Goal: Information Seeking & Learning: Learn about a topic

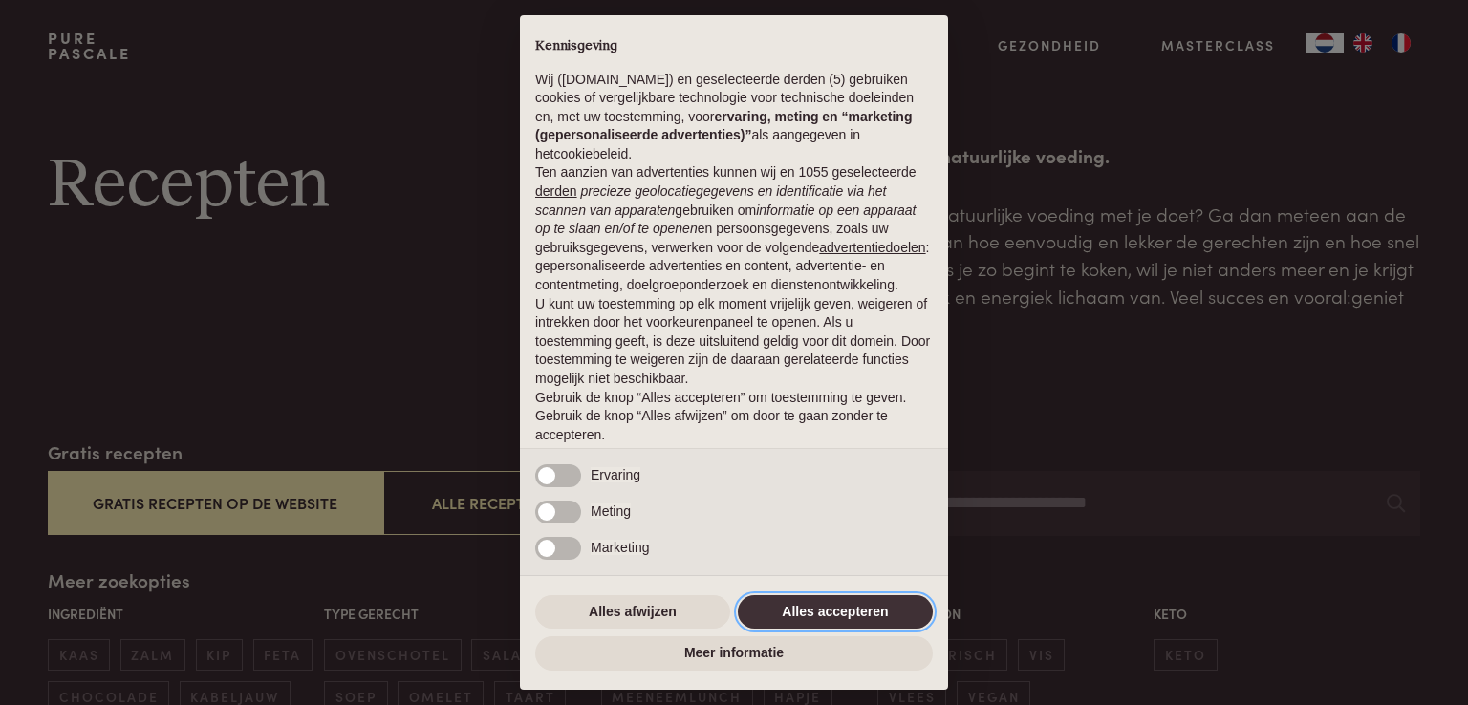
click at [894, 617] on button "Alles accepteren" at bounding box center [835, 612] width 195 height 34
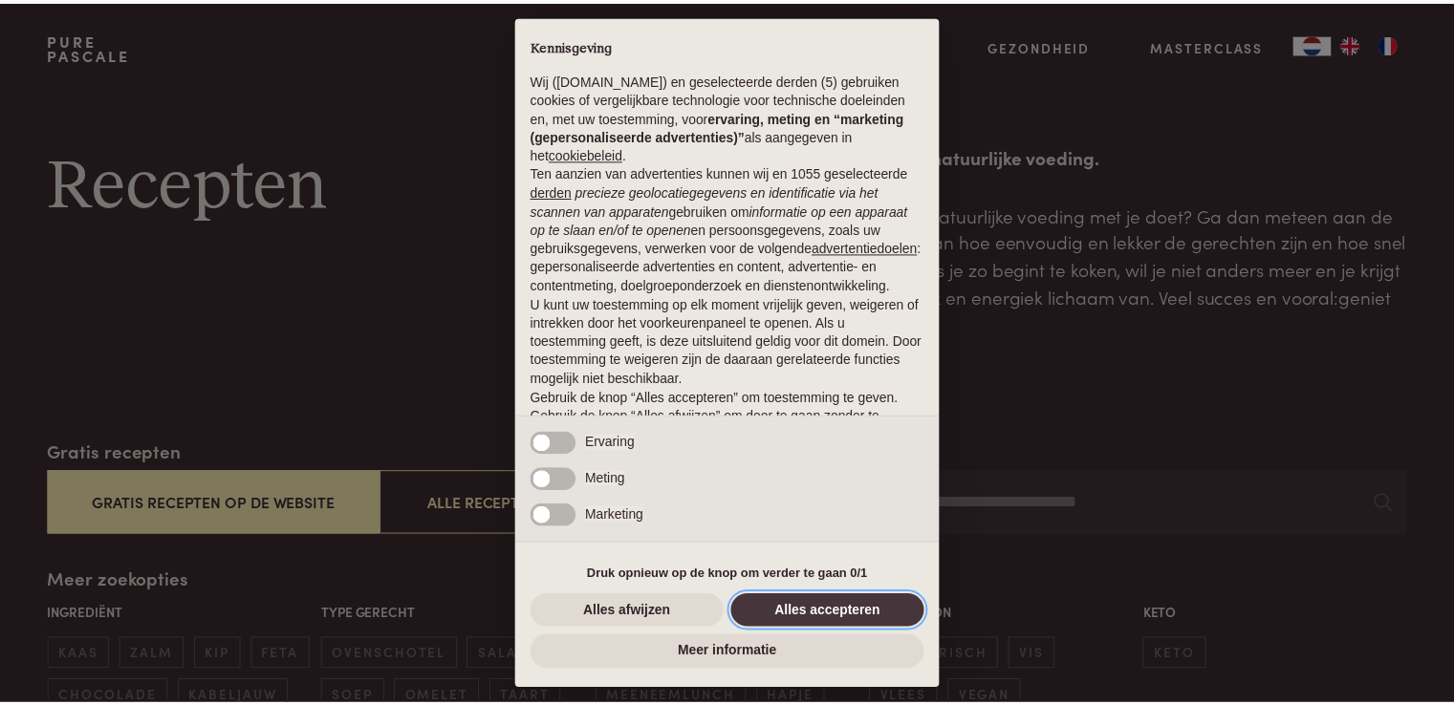
scroll to position [63, 0]
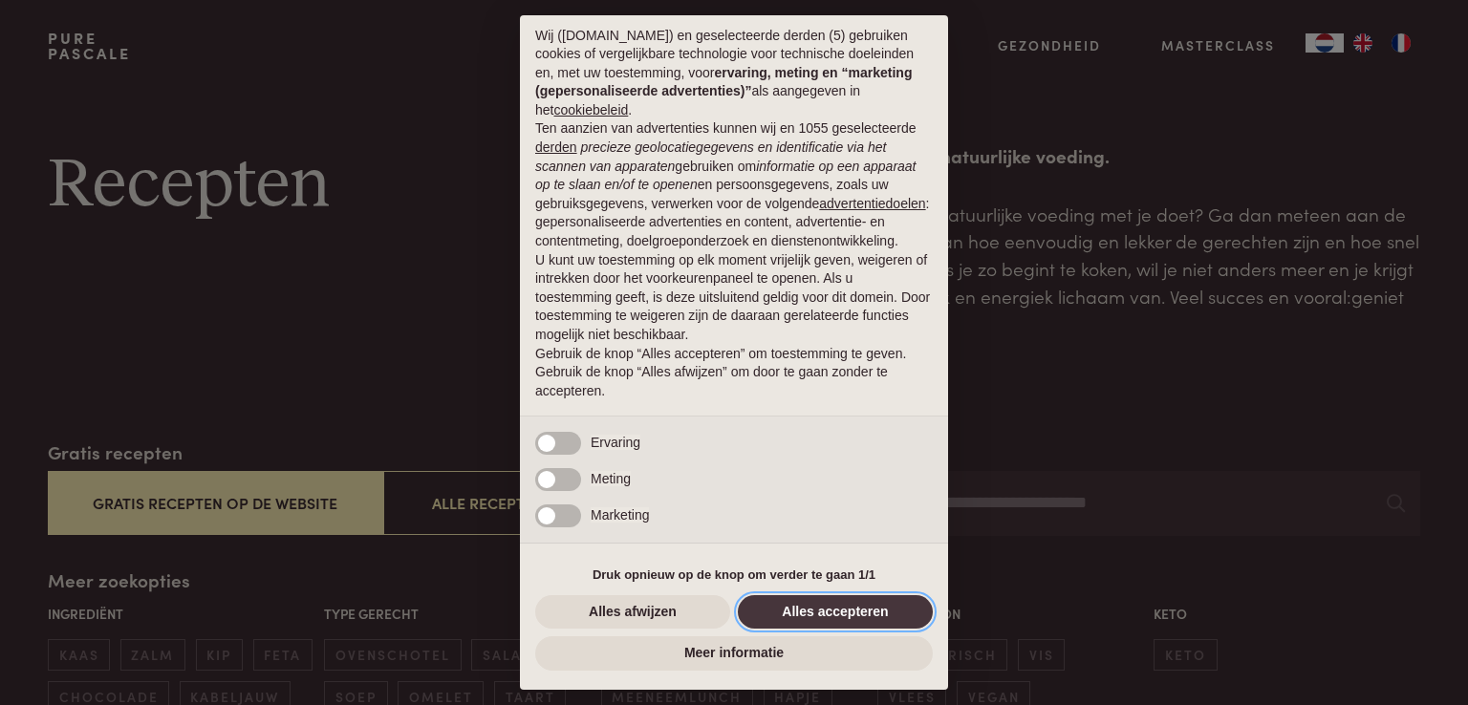
click at [894, 617] on button "Alles accepteren" at bounding box center [835, 612] width 195 height 34
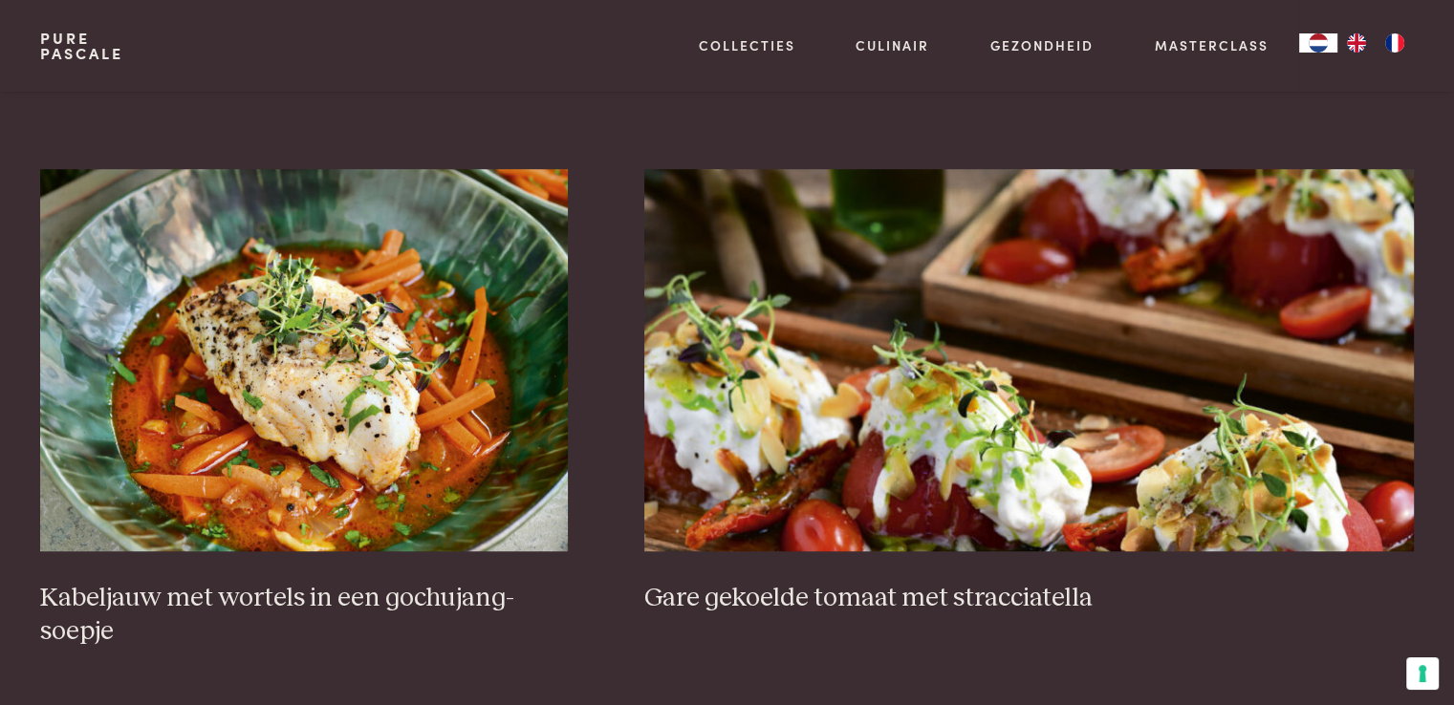
scroll to position [1147, 0]
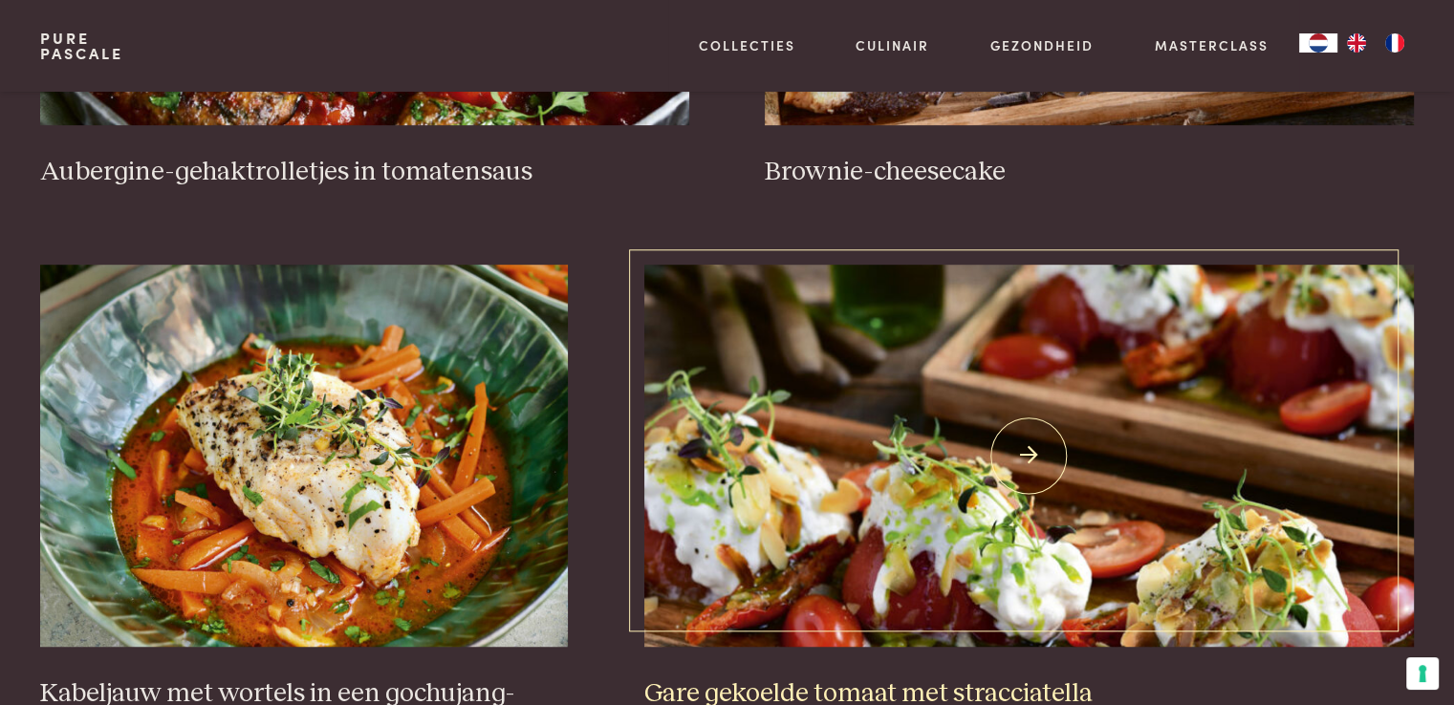
click at [1025, 449] on img at bounding box center [1028, 456] width 769 height 382
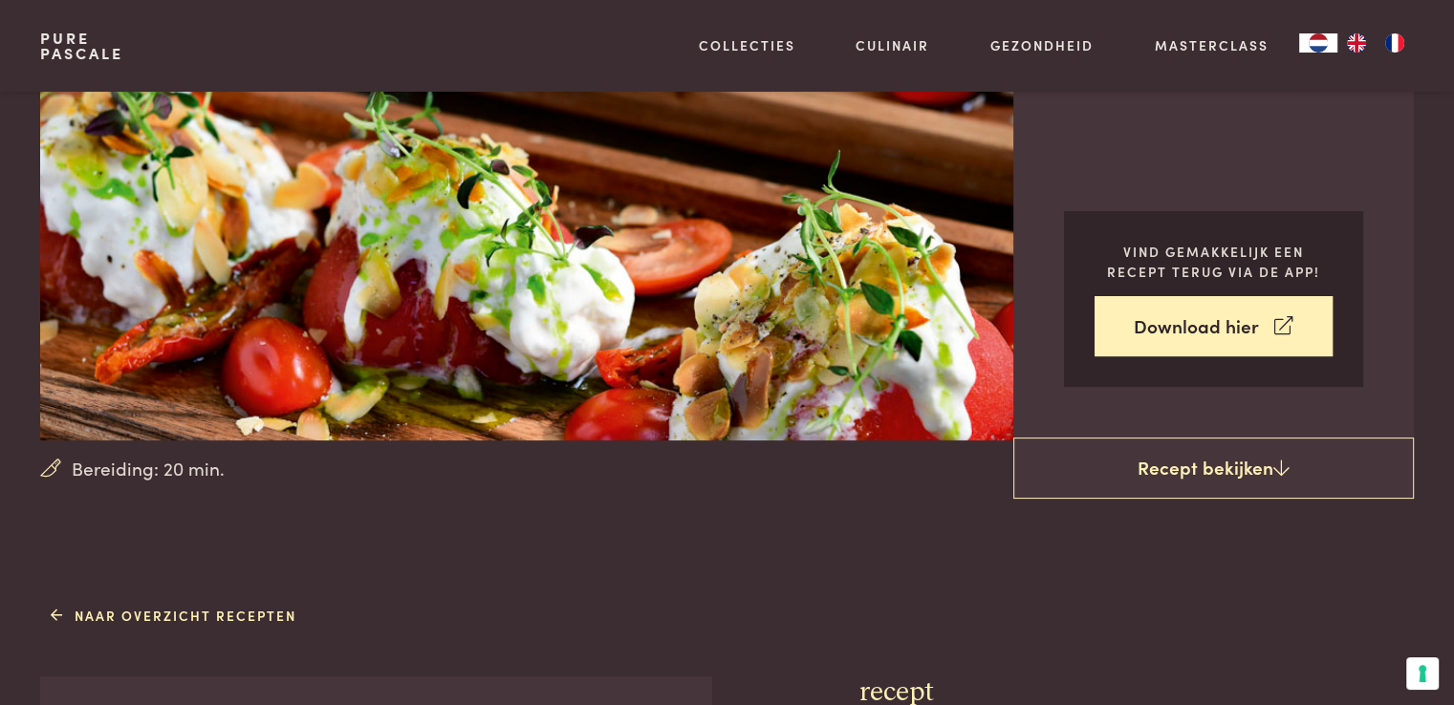
scroll to position [287, 0]
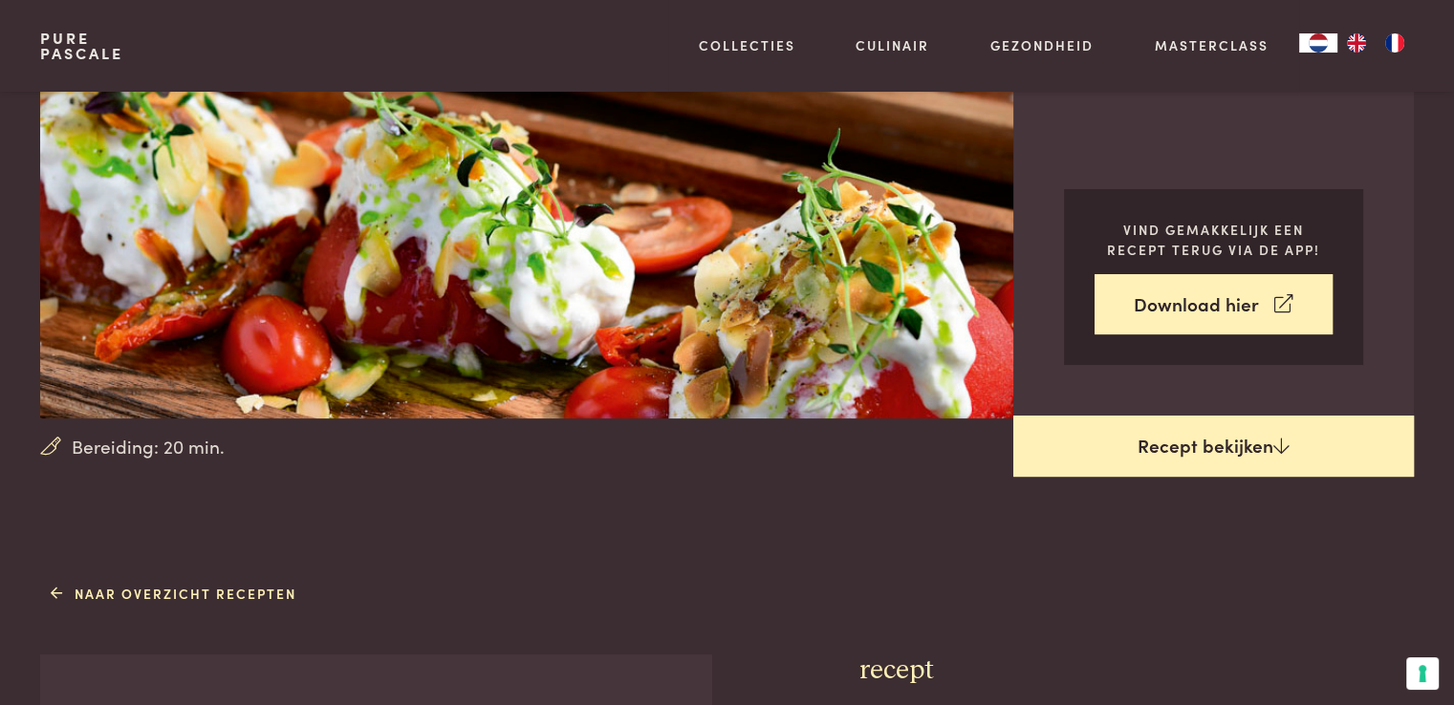
click at [1226, 450] on link "Recept bekijken" at bounding box center [1213, 446] width 400 height 61
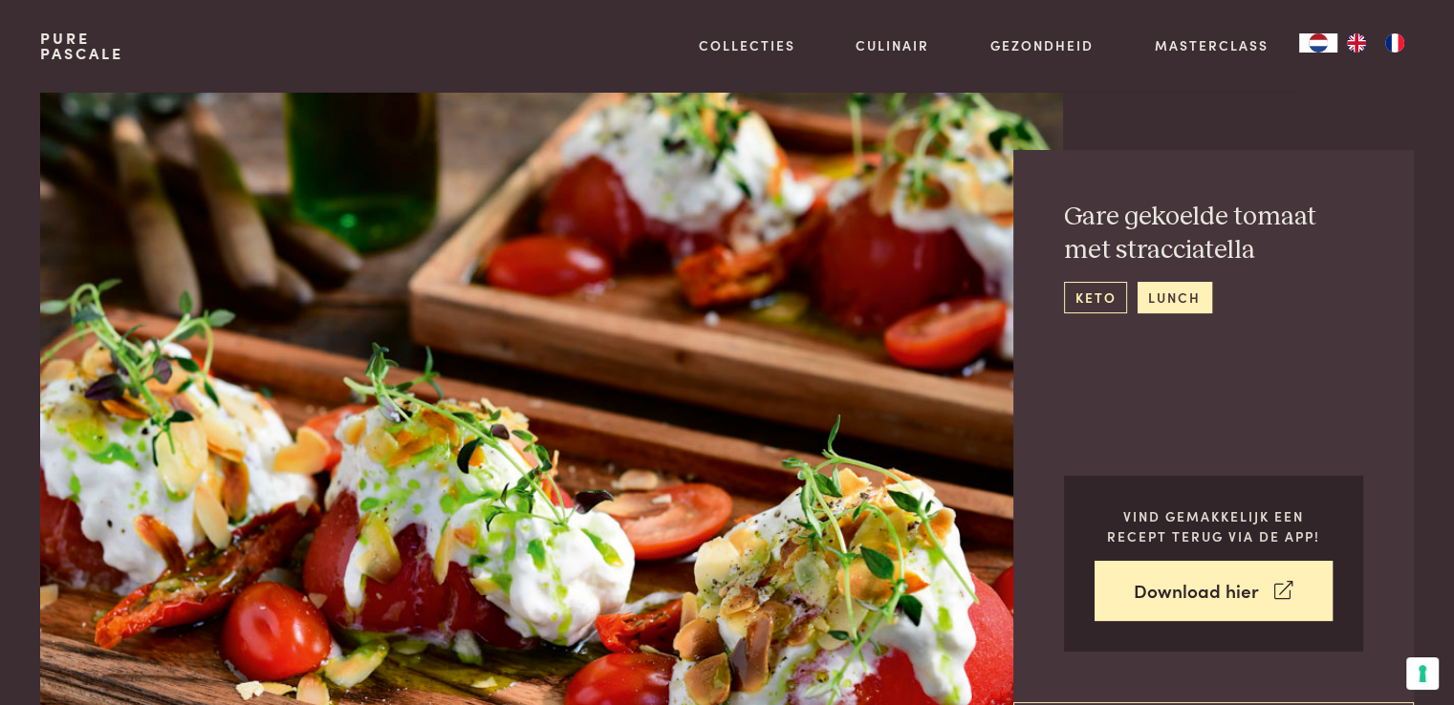
click at [1092, 302] on link "keto" at bounding box center [1095, 298] width 63 height 32
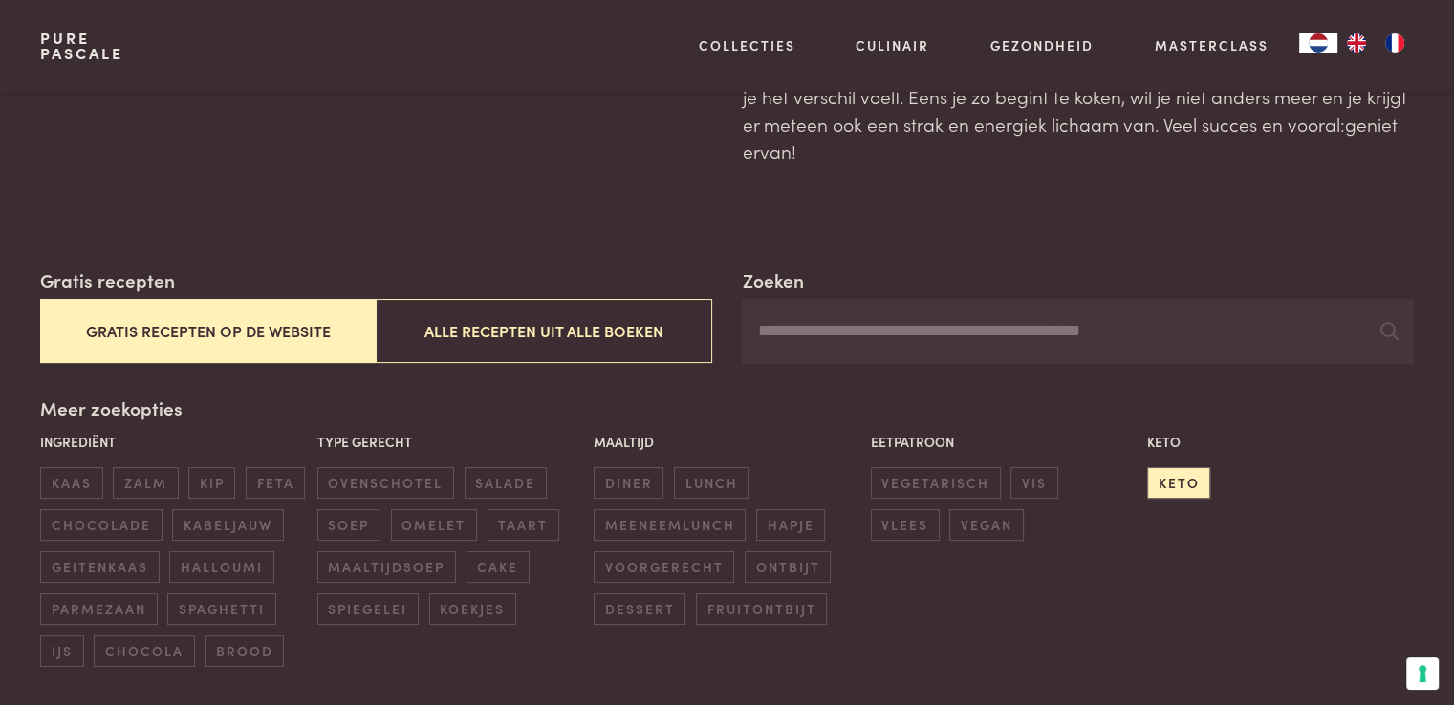
scroll to position [191, 0]
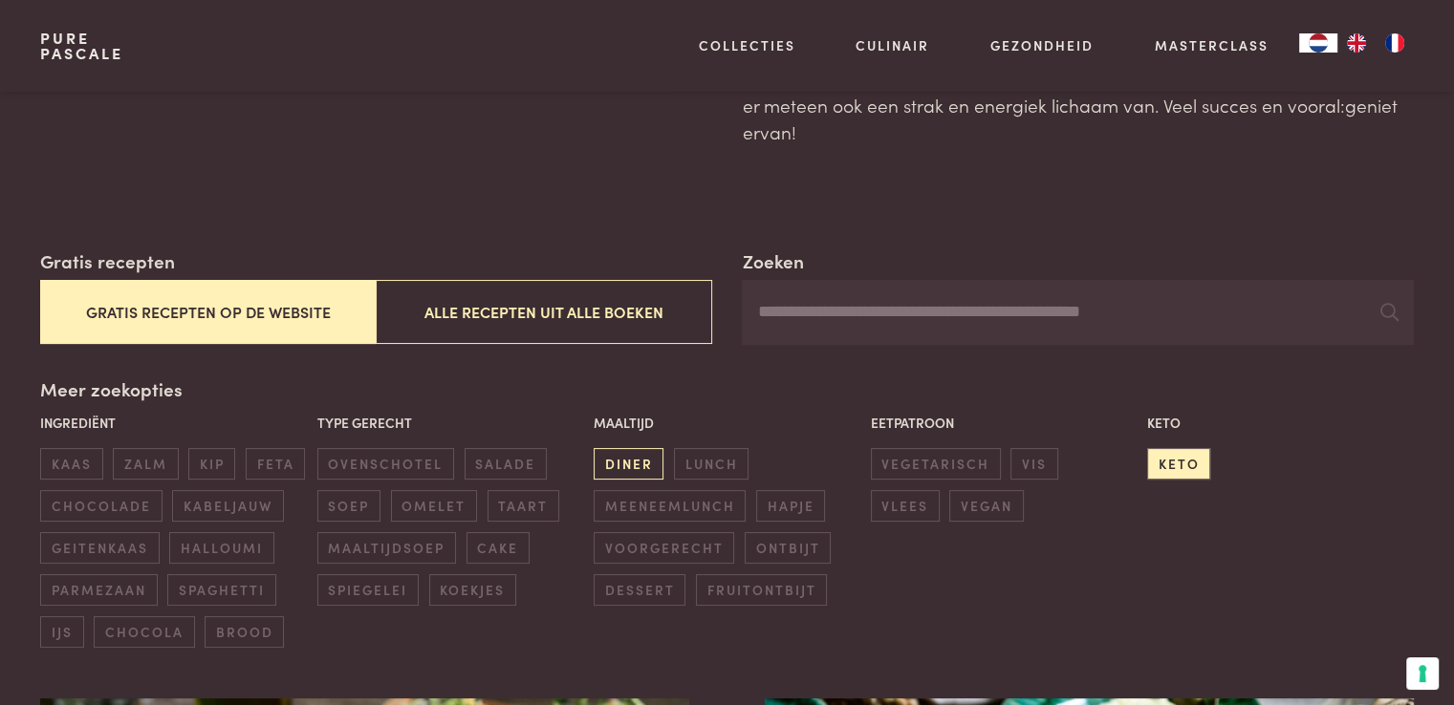
click at [638, 460] on span "diner" at bounding box center [628, 464] width 70 height 32
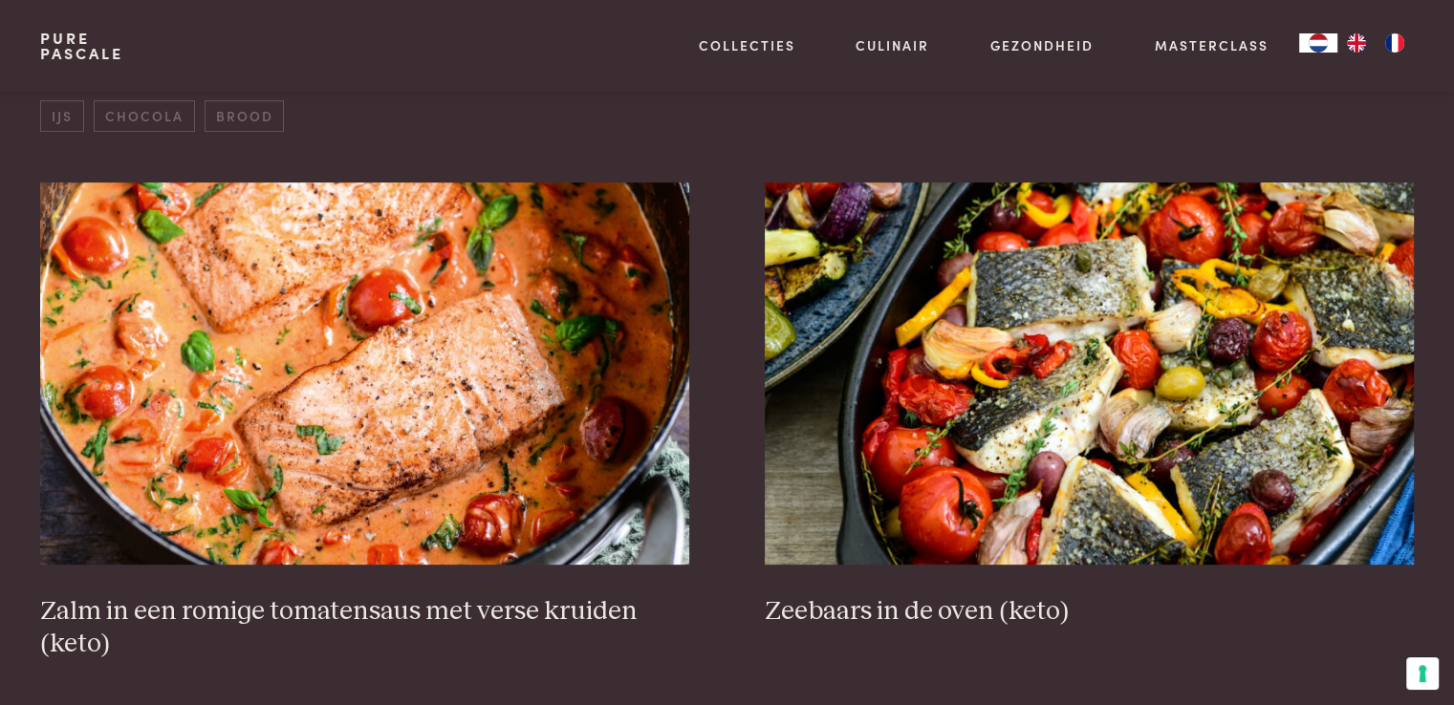
scroll to position [630, 0]
